Goal: Navigation & Orientation: Go to known website

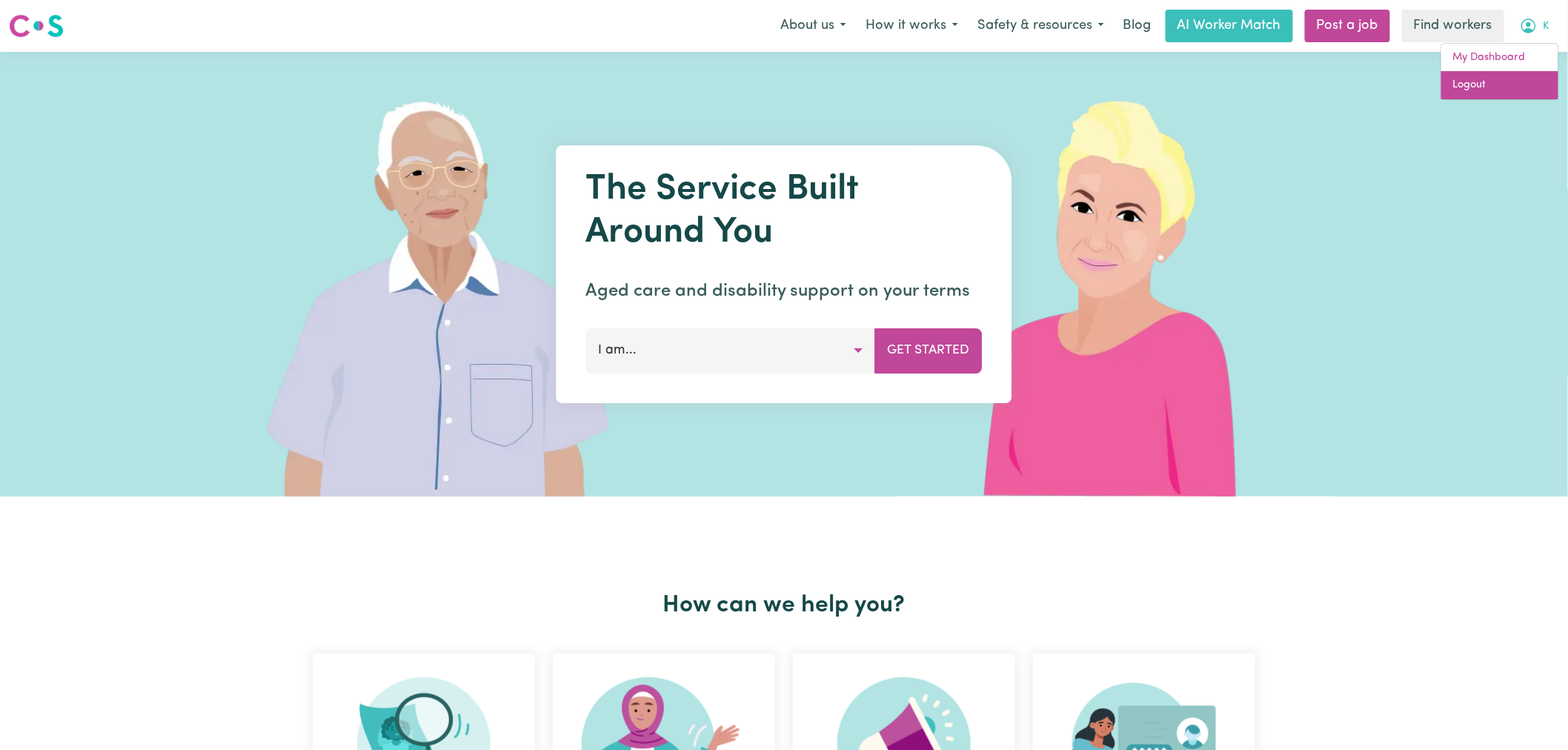
click at [1507, 84] on link "Logout" at bounding box center [1499, 85] width 117 height 28
click at [1545, 25] on link "Login" at bounding box center [1533, 26] width 51 height 33
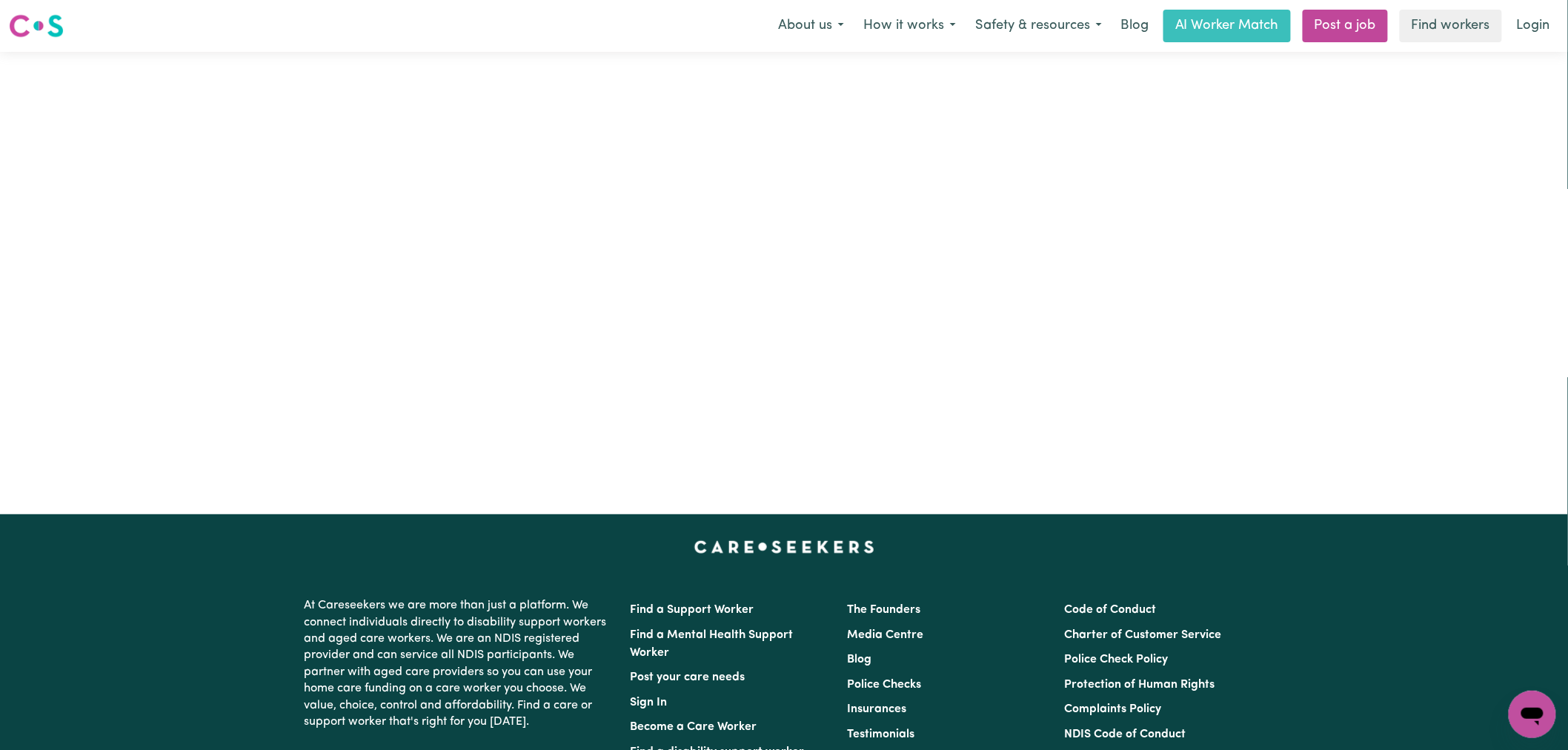
click at [493, 129] on div "Care workers and care seekers sign in here Support Coordinators sign in here Pr…" at bounding box center [784, 284] width 784 height 463
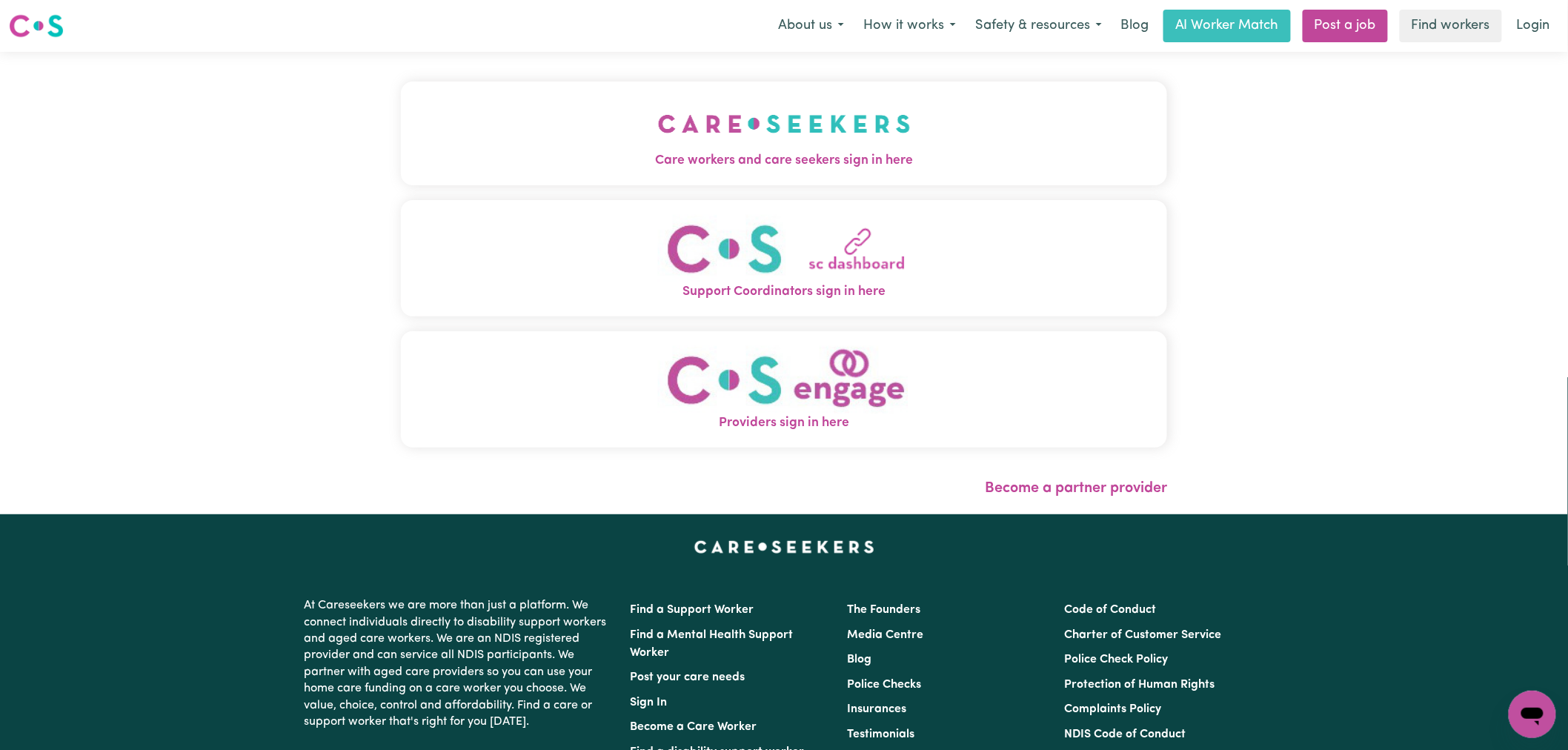
click at [625, 146] on button "Care workers and care seekers sign in here" at bounding box center [784, 133] width 766 height 104
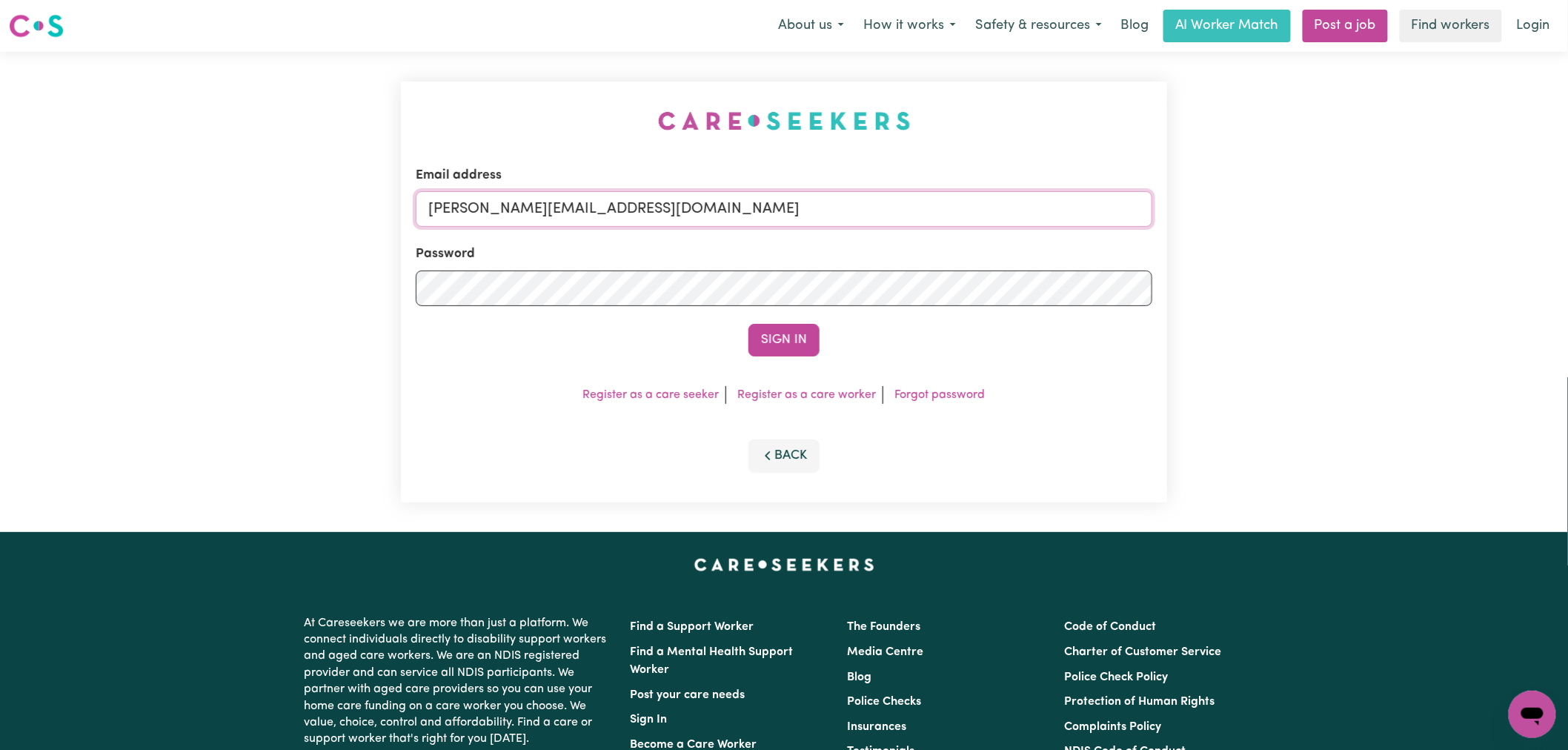
click at [667, 217] on input "[PERSON_NAME][EMAIL_ADDRESS][DOMAIN_NAME]" at bounding box center [784, 209] width 737 height 36
drag, startPoint x: 829, startPoint y: 210, endPoint x: 506, endPoint y: 209, distance: 323.0
click at [506, 209] on input "[EMAIL_ADDRESS][DOMAIN_NAME]" at bounding box center [784, 209] width 737 height 36
type input "[EMAIL_ADDRESS][DOMAIN_NAME]"
click at [749, 324] on button "Sign In" at bounding box center [784, 341] width 72 height 33
